Goal: Task Accomplishment & Management: Use online tool/utility

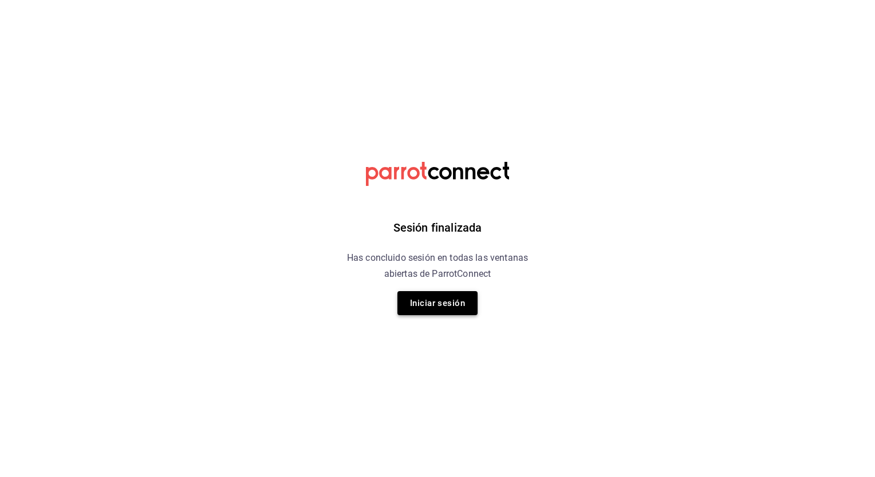
click at [453, 299] on button "Iniciar sesión" at bounding box center [437, 303] width 80 height 24
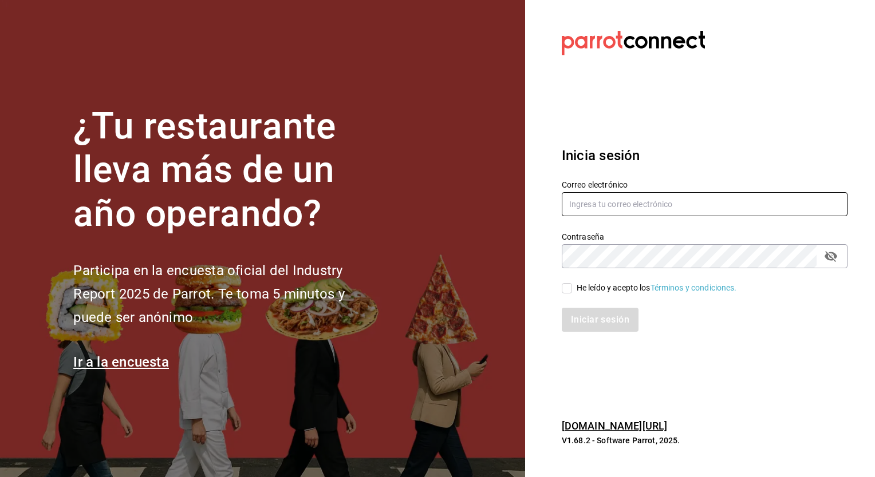
type input "honir.parra@grupocosteno.com"
click at [571, 286] on input "He leído y acepto los Términos y condiciones." at bounding box center [567, 288] width 10 height 10
checkbox input "true"
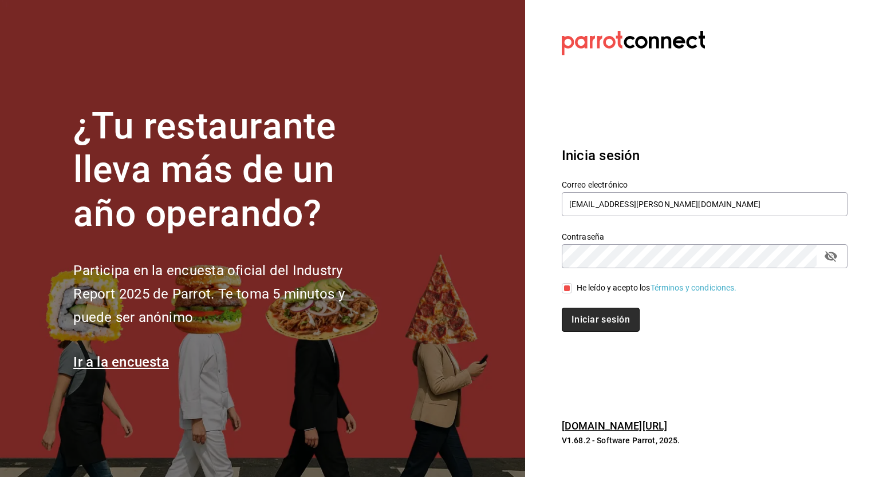
click at [600, 331] on button "Iniciar sesión" at bounding box center [601, 320] width 78 height 24
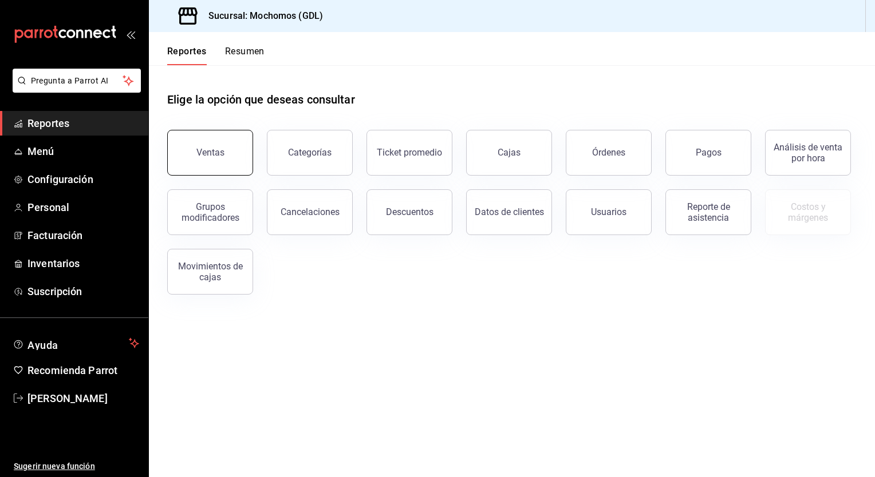
click at [226, 150] on button "Ventas" at bounding box center [210, 153] width 86 height 46
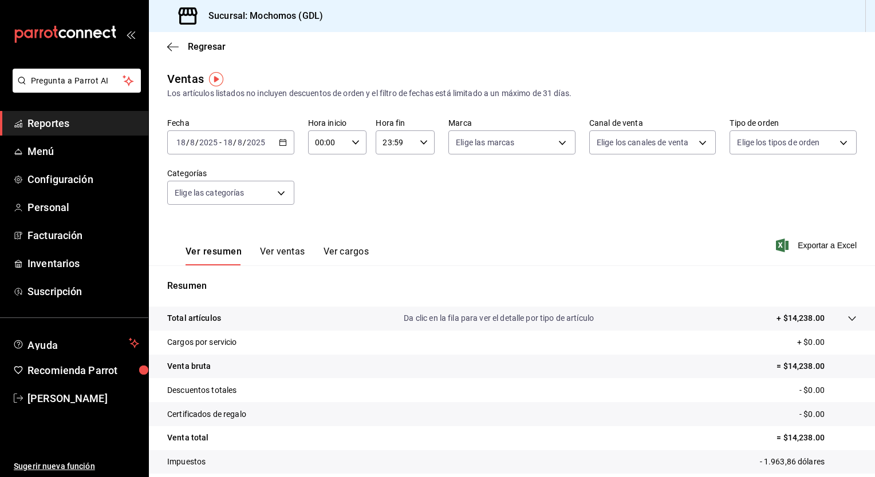
click at [280, 142] on icon "button" at bounding box center [283, 143] width 8 height 8
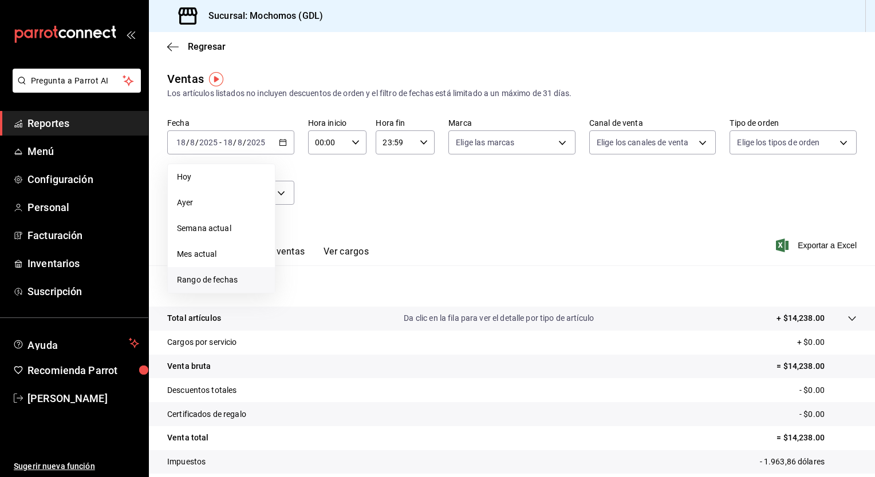
click at [200, 277] on span "Rango de fechas" at bounding box center [221, 280] width 89 height 12
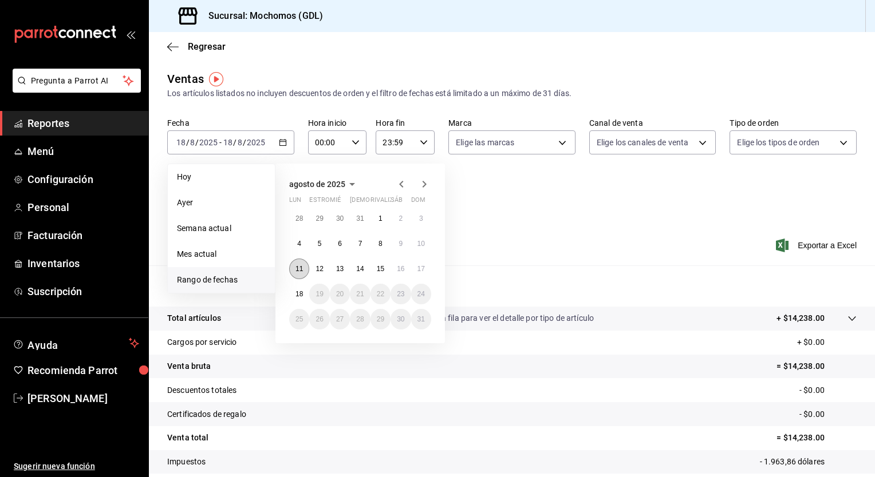
click at [295, 264] on button "11" at bounding box center [299, 269] width 20 height 21
click at [302, 297] on abbr "18" at bounding box center [298, 294] width 7 height 8
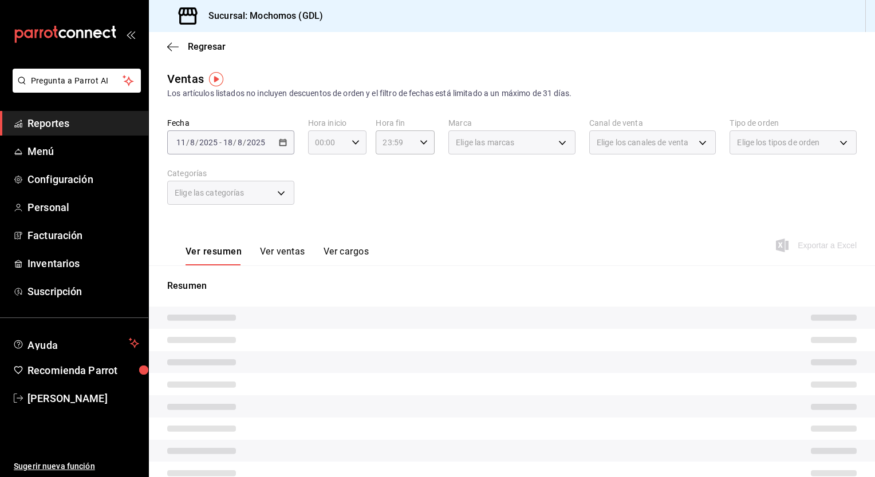
click at [355, 145] on icon "button" at bounding box center [355, 143] width 8 height 8
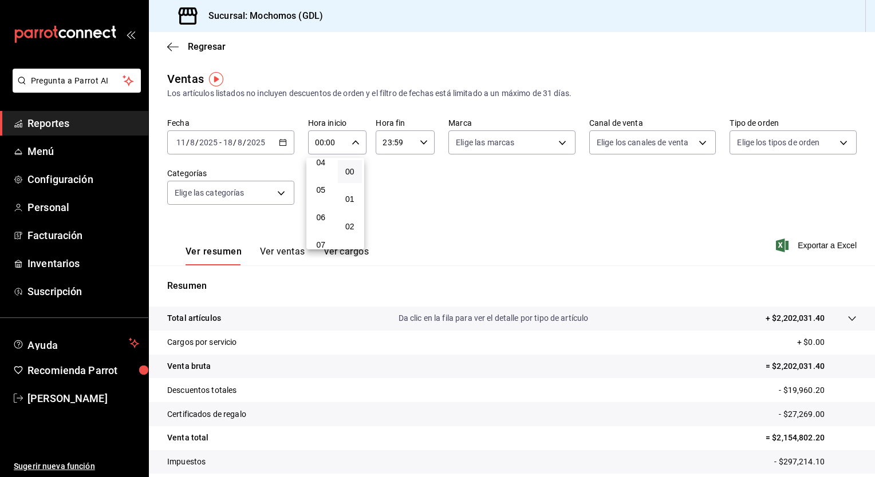
scroll to position [120, 0]
click at [323, 191] on span "05" at bounding box center [320, 188] width 11 height 9
type input "05:00"
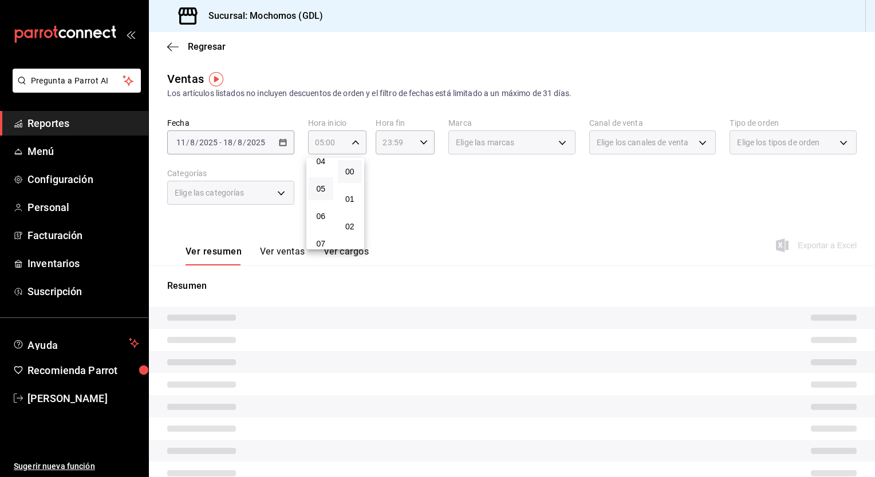
click at [479, 226] on div at bounding box center [437, 238] width 875 height 477
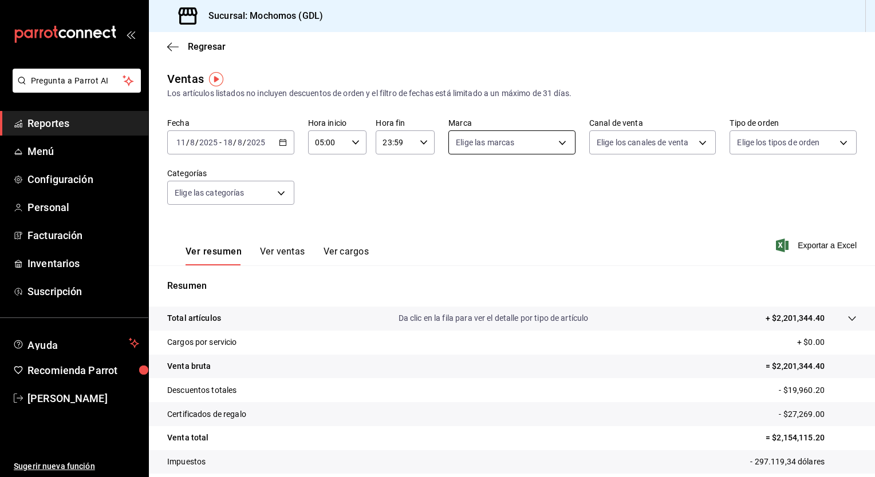
click at [558, 141] on body "Pregunta a Parrot AI Reportes Menú Configuración Personal Facturación Inventari…" at bounding box center [437, 238] width 875 height 477
click at [509, 216] on li "Mochomos (GDL)" at bounding box center [507, 225] width 124 height 26
type input "36c25d4a-7cb0-456c-a434-e981d54830bc"
checkbox input "true"
click at [657, 205] on div at bounding box center [437, 238] width 875 height 477
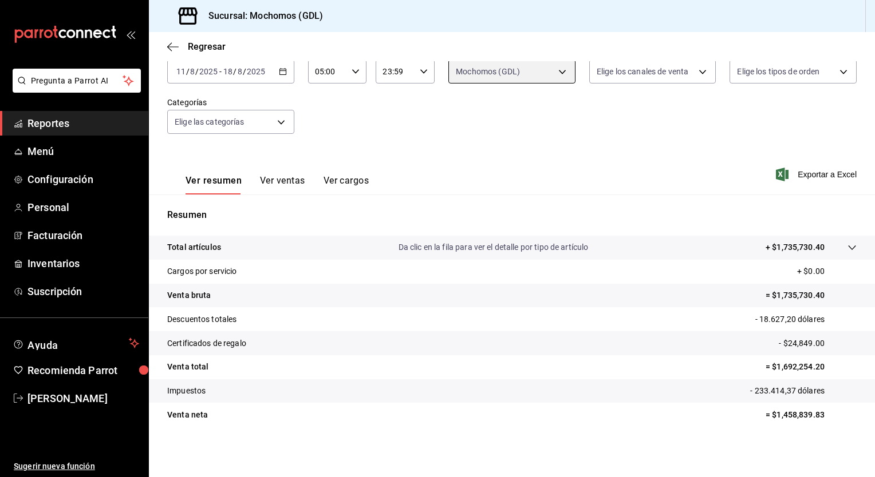
scroll to position [71, 0]
click at [811, 176] on font "Exportar a Excel" at bounding box center [826, 174] width 59 height 9
